Goal: Transaction & Acquisition: Book appointment/travel/reservation

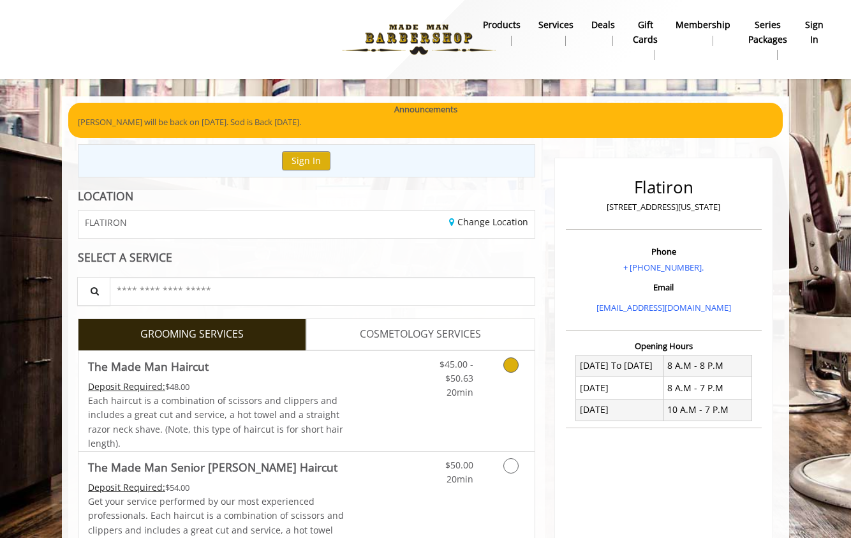
click at [403, 404] on link "Discounted Price" at bounding box center [382, 401] width 76 height 100
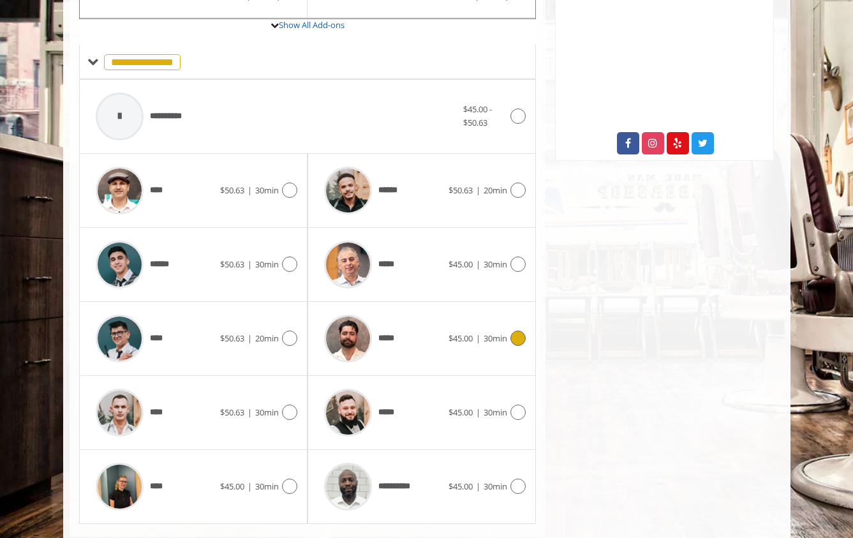
scroll to position [478, 0]
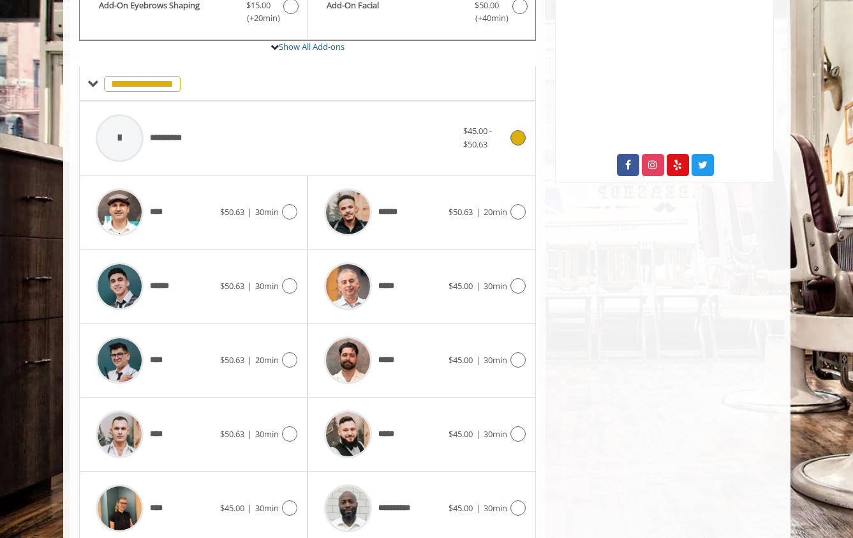
click at [434, 138] on div "**********" at bounding box center [276, 138] width 374 height 61
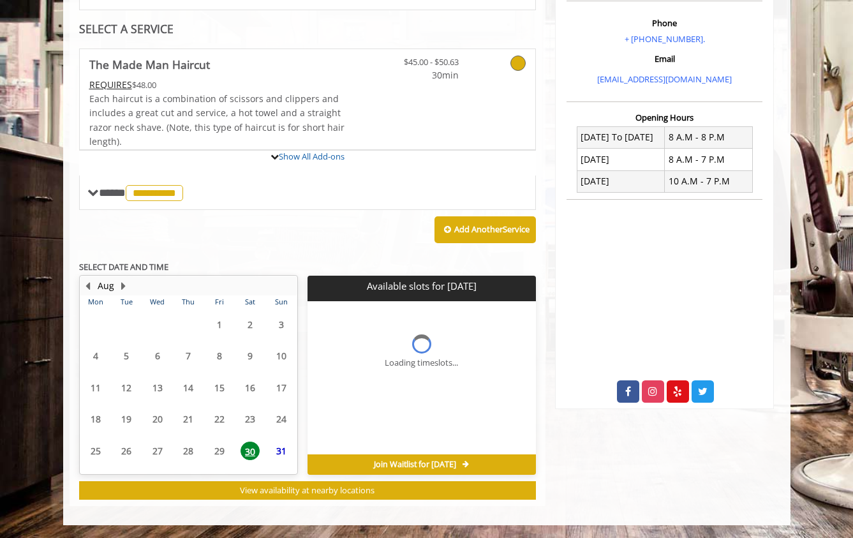
scroll to position [346, 0]
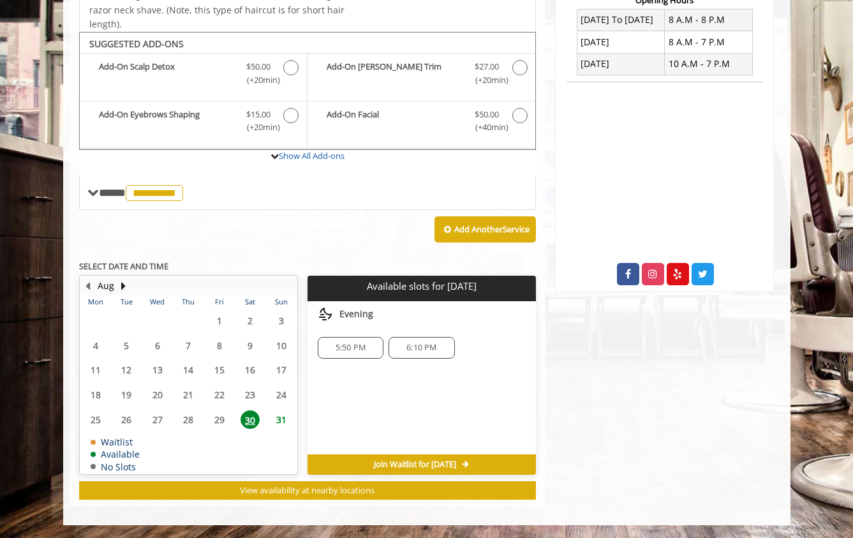
click at [420, 348] on span "6:10 PM" at bounding box center [421, 348] width 30 height 10
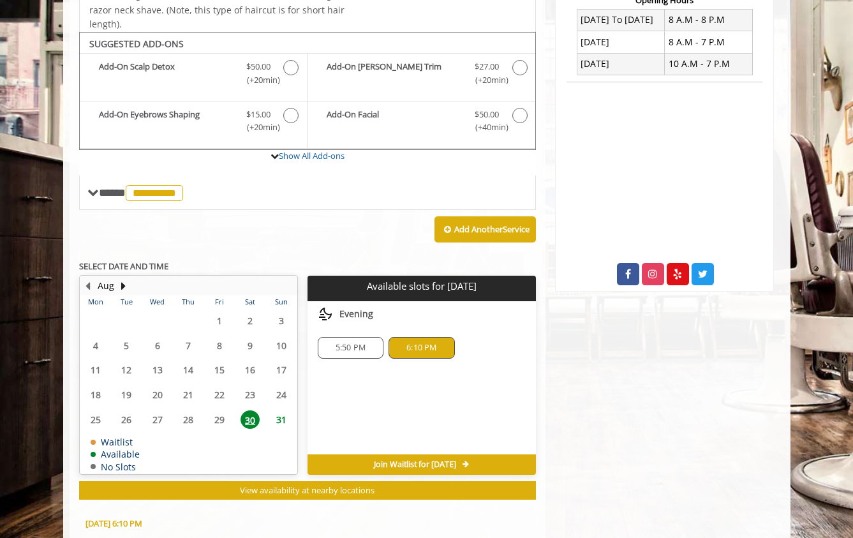
scroll to position [576, 0]
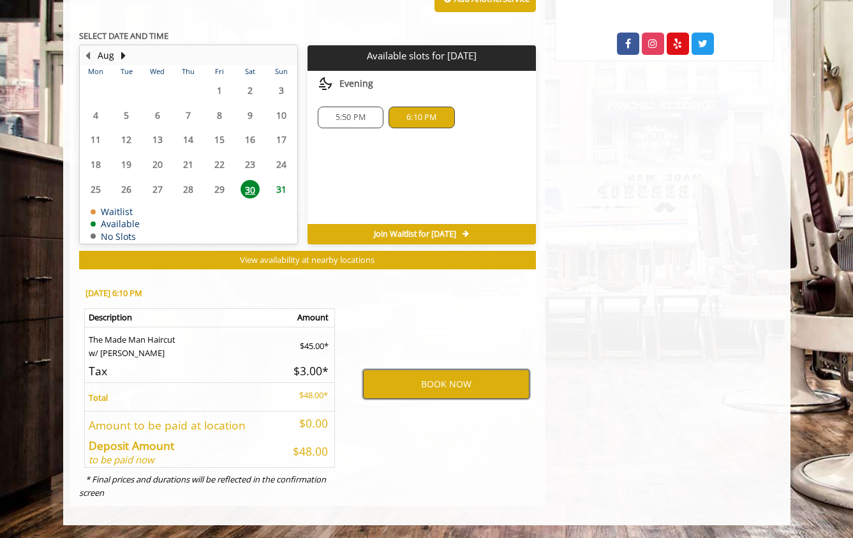
click at [402, 380] on button "BOOK NOW" at bounding box center [446, 383] width 166 height 29
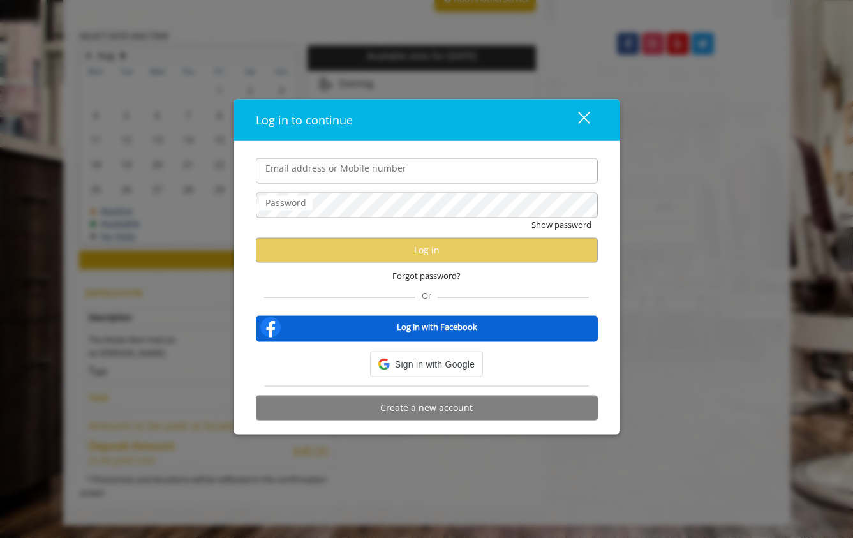
type input "**********"
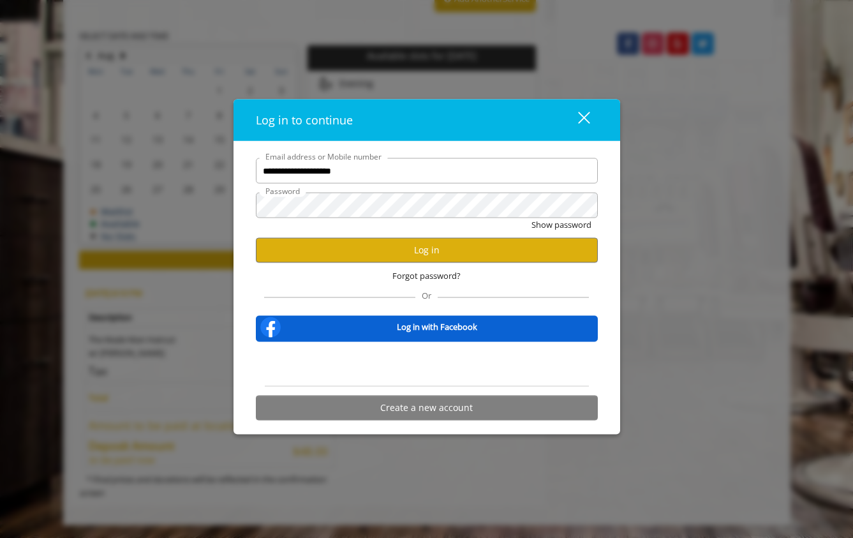
scroll to position [0, 0]
click at [397, 254] on button "Log in" at bounding box center [427, 249] width 342 height 25
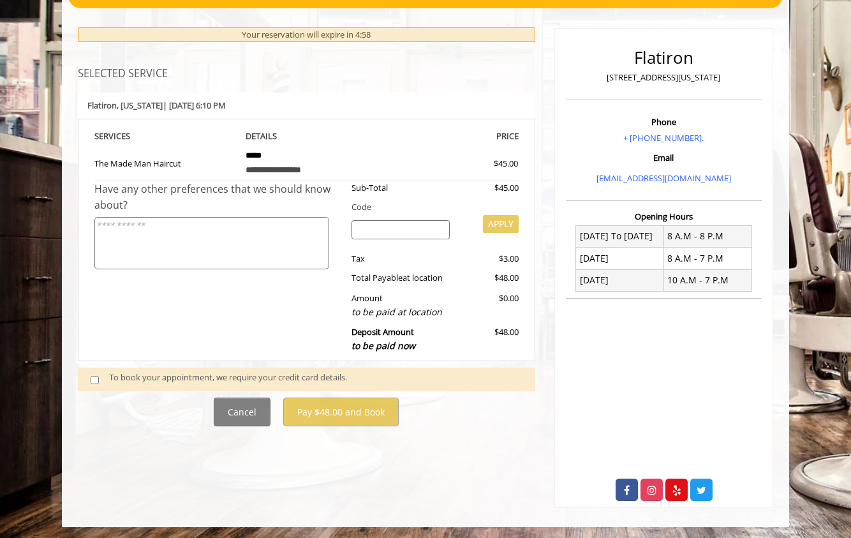
scroll to position [131, 0]
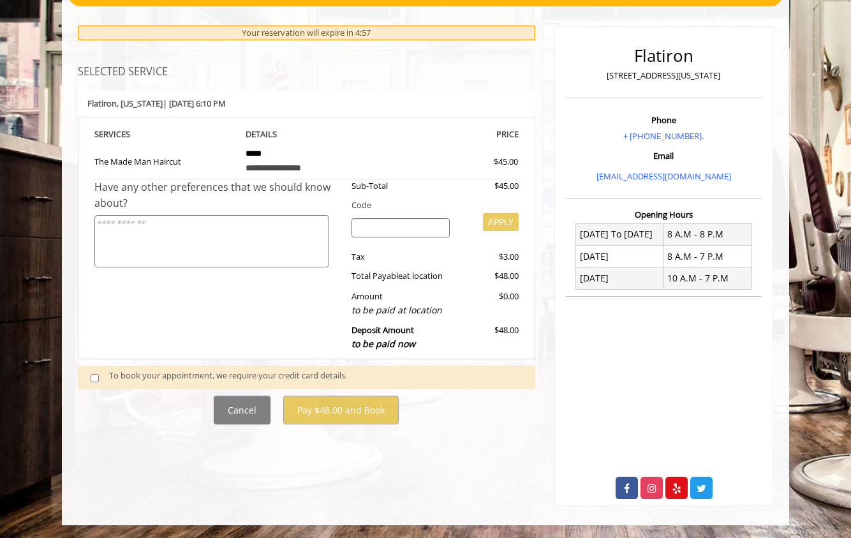
click at [255, 374] on div "To book your appointment, we require your credit card details." at bounding box center [315, 377] width 413 height 17
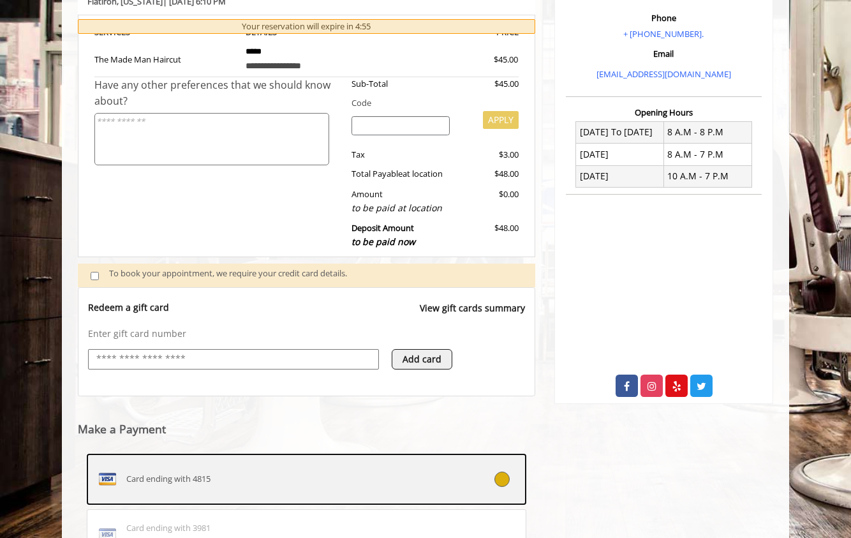
scroll to position [297, 0]
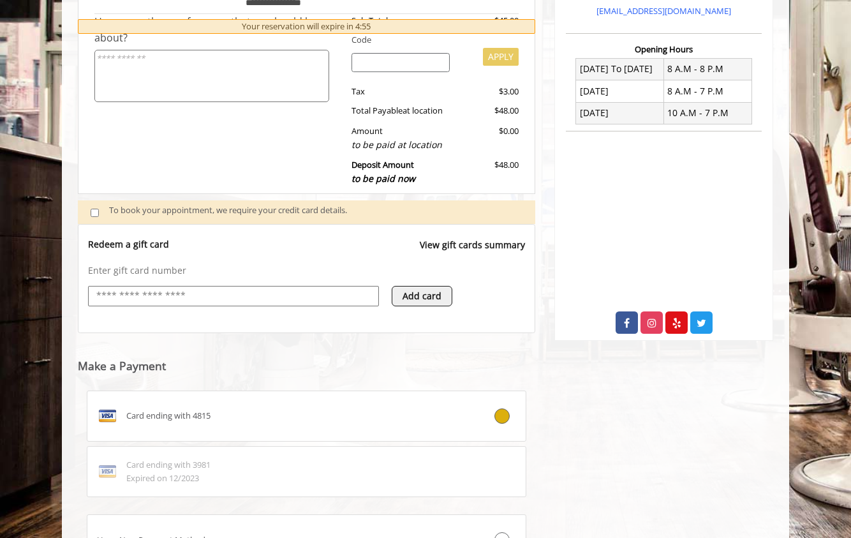
click at [214, 292] on input "text" at bounding box center [233, 295] width 277 height 15
click at [196, 381] on div "Card ending with 4815 Card ending with 3981 Expired on 12/2023 Use a New Paymen…" at bounding box center [306, 480] width 457 height 198
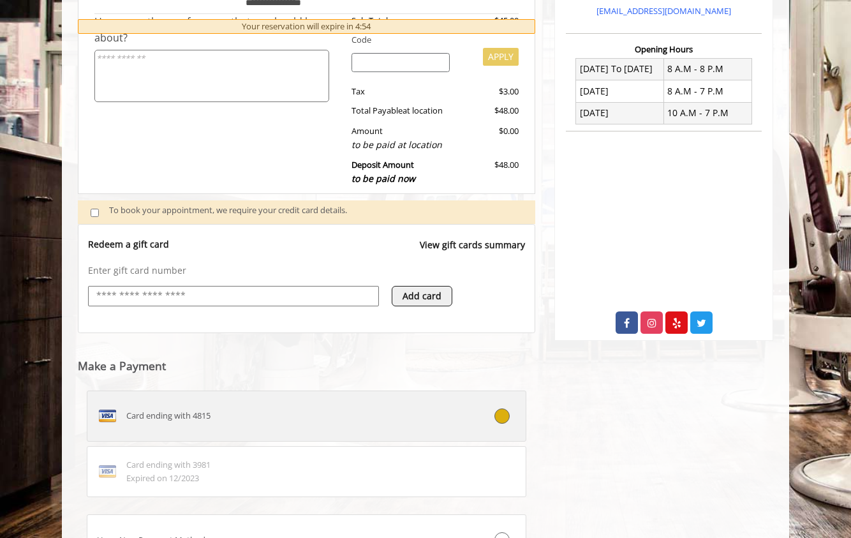
click at [212, 401] on label "Card ending with 4815" at bounding box center [307, 415] width 440 height 51
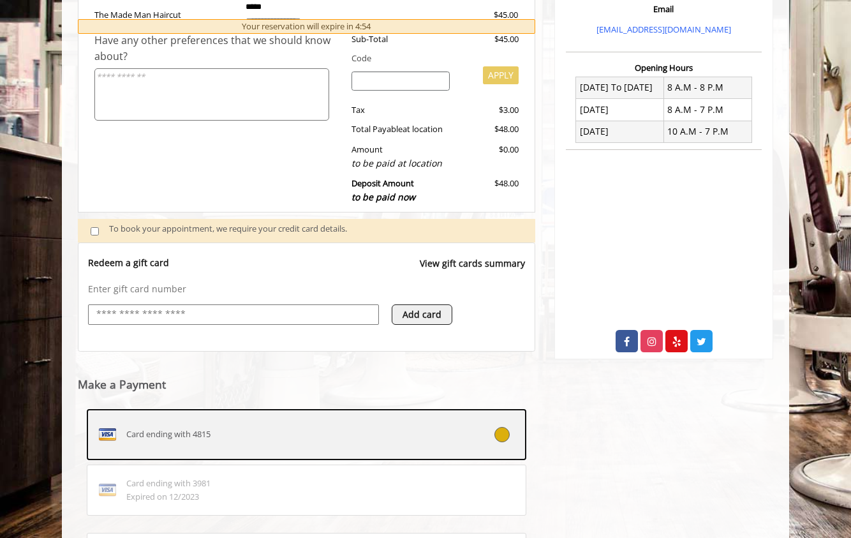
click at [235, 418] on label "Card ending with 4815" at bounding box center [307, 434] width 440 height 51
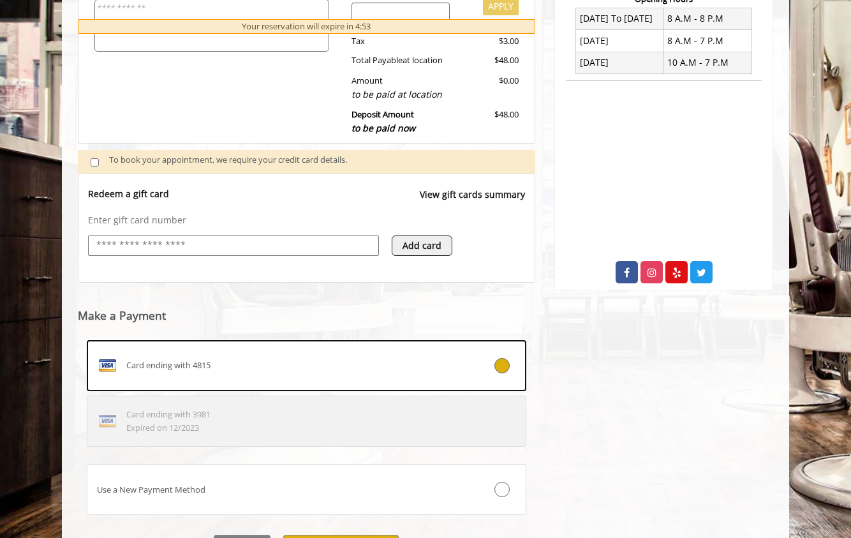
scroll to position [417, 0]
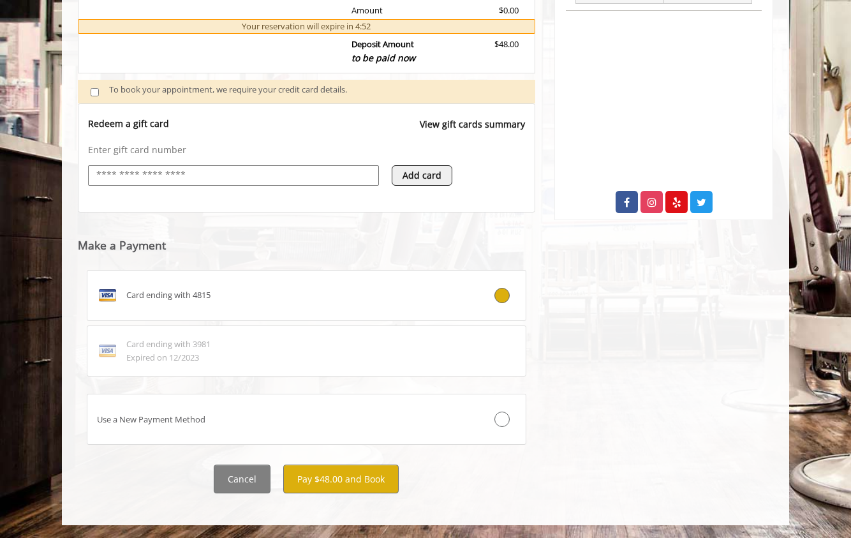
click at [336, 494] on div "**********" at bounding box center [306, 116] width 477 height 779
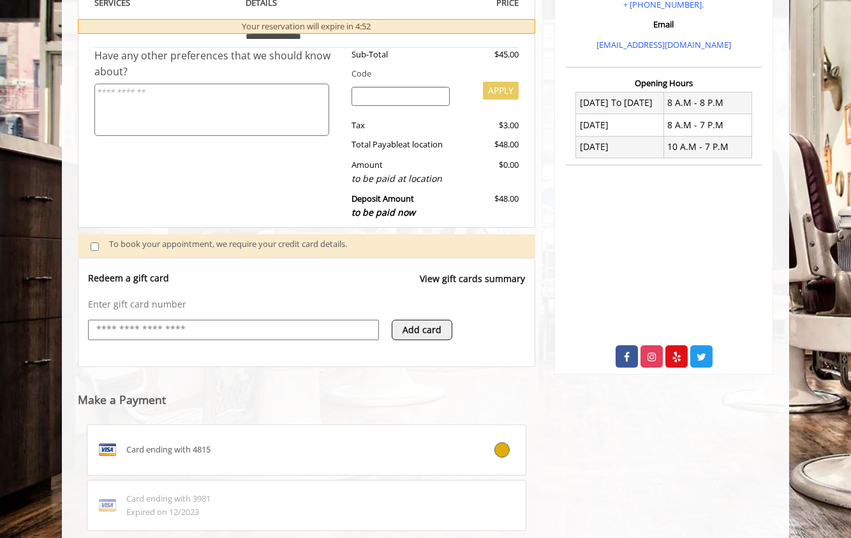
scroll to position [0, 0]
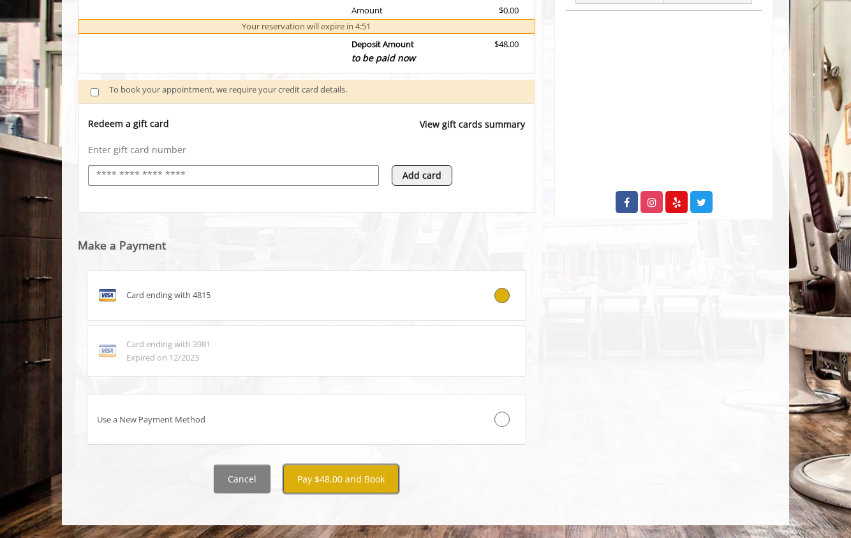
click at [358, 470] on button "Pay $48.00 and Book" at bounding box center [340, 478] width 115 height 29
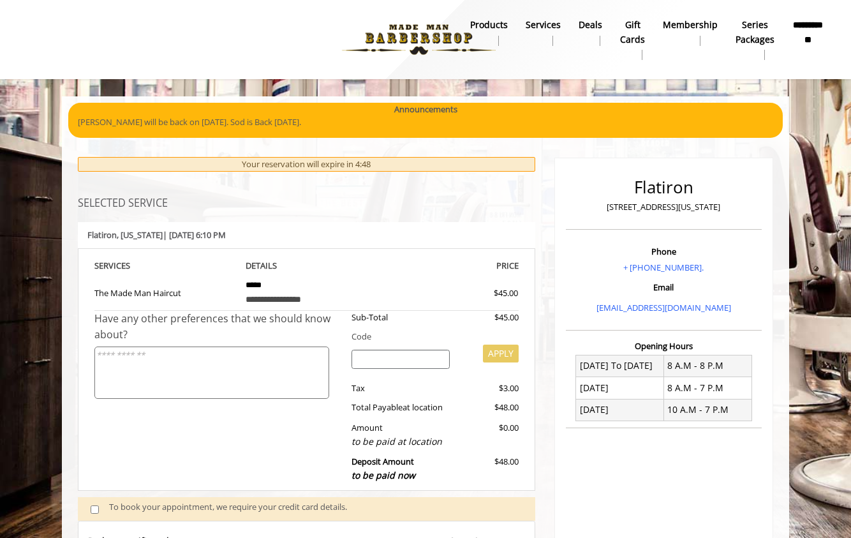
scroll to position [635, 0]
